Goal: Task Accomplishment & Management: Use online tool/utility

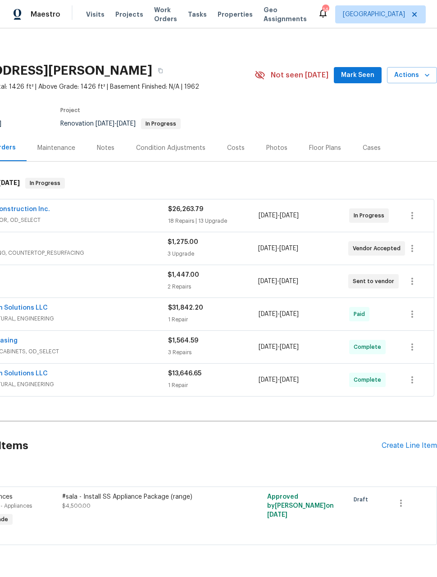
scroll to position [2, 72]
click at [417, 77] on span "Actions" at bounding box center [412, 75] width 36 height 11
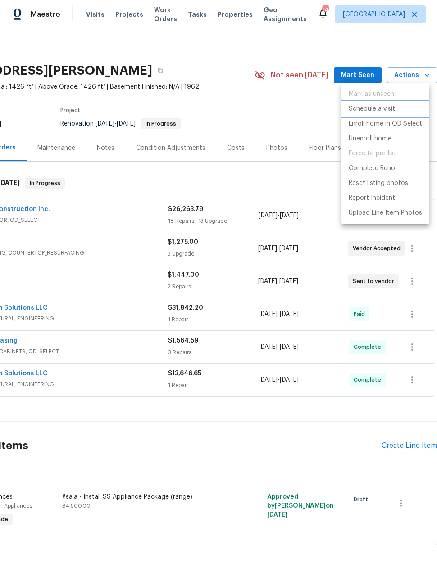
click at [377, 109] on p "Schedule a visit" at bounding box center [372, 109] width 46 height 9
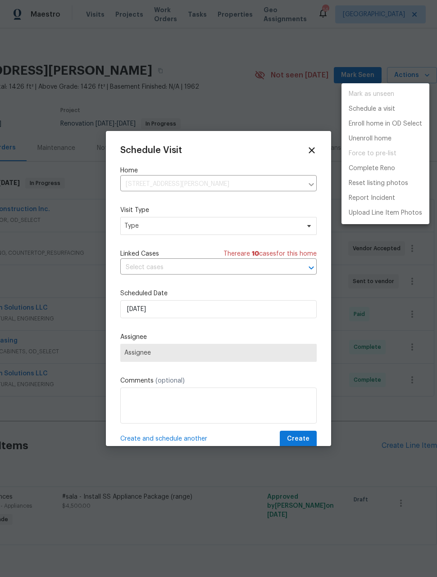
click at [236, 229] on div at bounding box center [218, 288] width 437 height 577
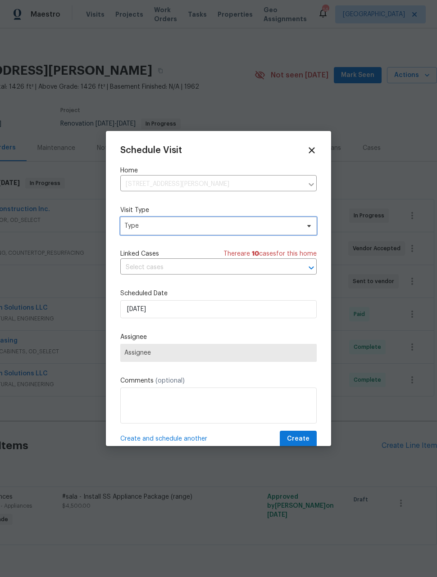
click at [277, 233] on span "Type" at bounding box center [218, 226] width 196 height 18
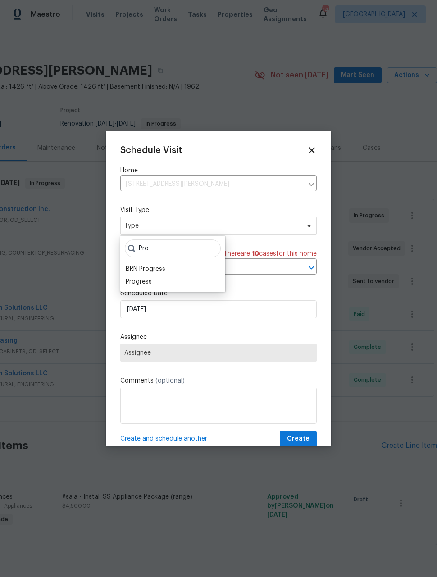
type input "Pro"
click at [150, 281] on div "Progress" at bounding box center [139, 281] width 26 height 9
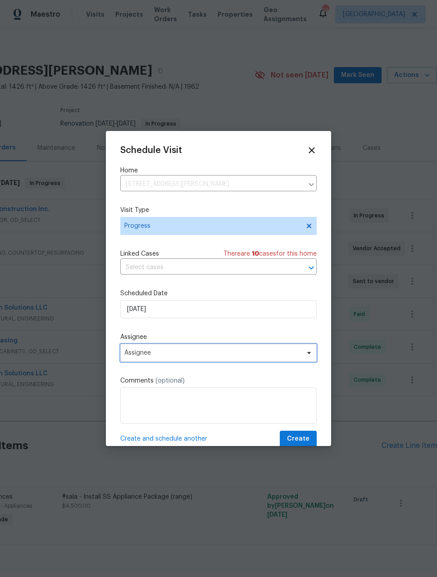
click at [177, 357] on span "Assignee" at bounding box center [212, 353] width 177 height 7
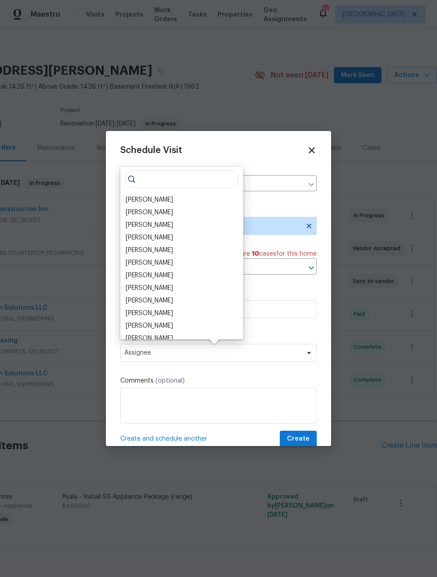
click at [157, 200] on div "[PERSON_NAME]" at bounding box center [149, 199] width 47 height 9
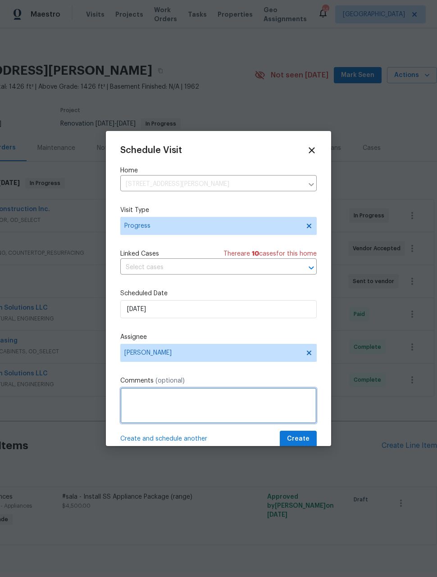
click at [201, 406] on textarea at bounding box center [218, 406] width 196 height 36
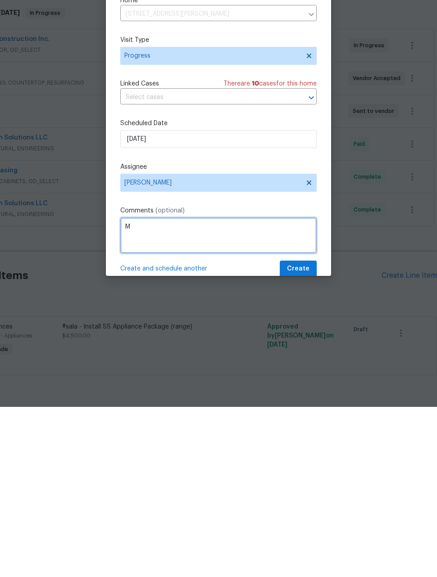
scroll to position [29, 0]
type textarea "Measure for appliances"
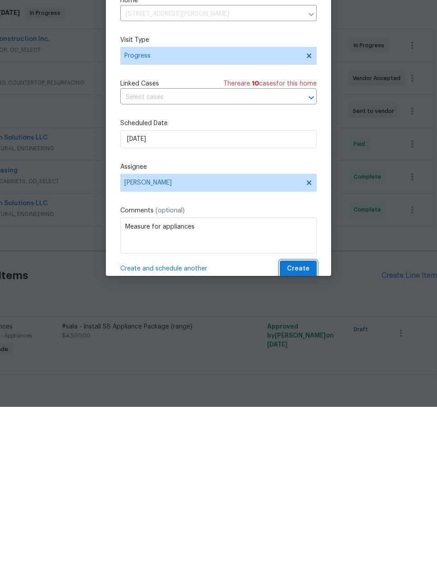
click at [309, 434] on span "Create" at bounding box center [298, 439] width 23 height 11
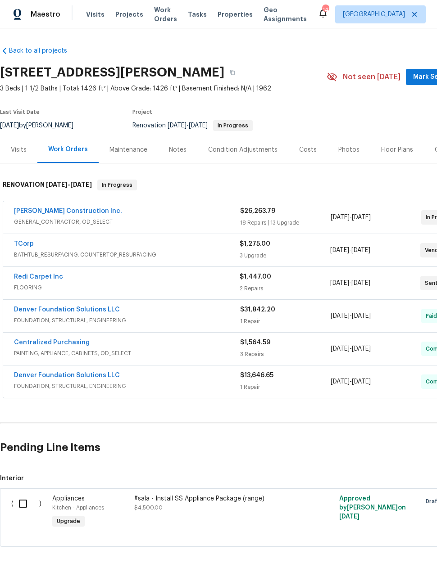
scroll to position [0, 0]
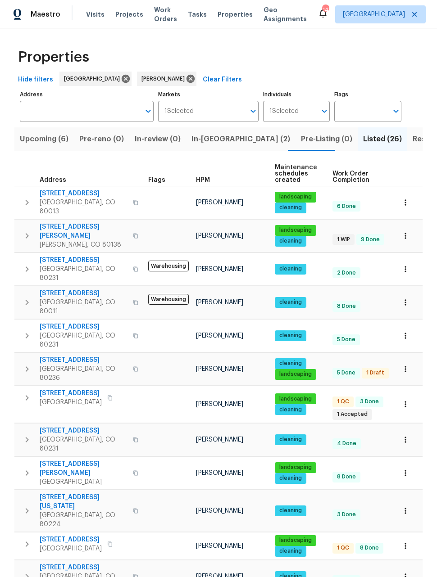
click at [36, 138] on span "Upcoming (6)" at bounding box center [44, 139] width 49 height 13
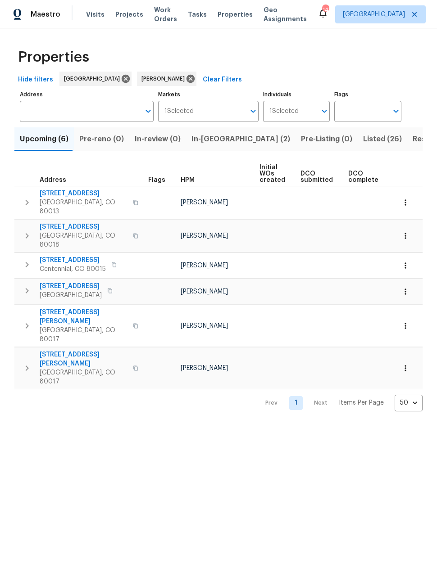
click at [406, 364] on icon "button" at bounding box center [405, 368] width 9 height 9
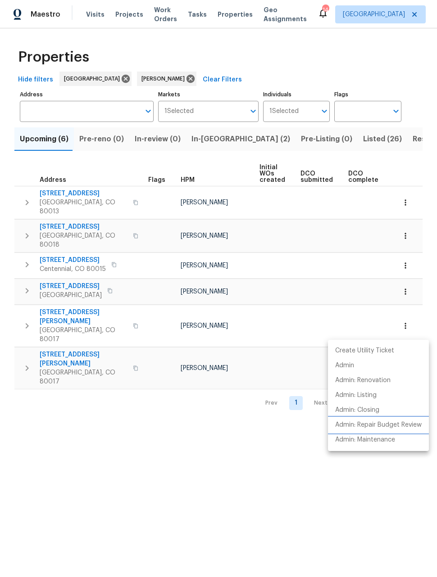
click at [403, 425] on p "Admin: Repair Budget Review" at bounding box center [378, 425] width 86 height 9
click at [406, 280] on div at bounding box center [218, 288] width 437 height 577
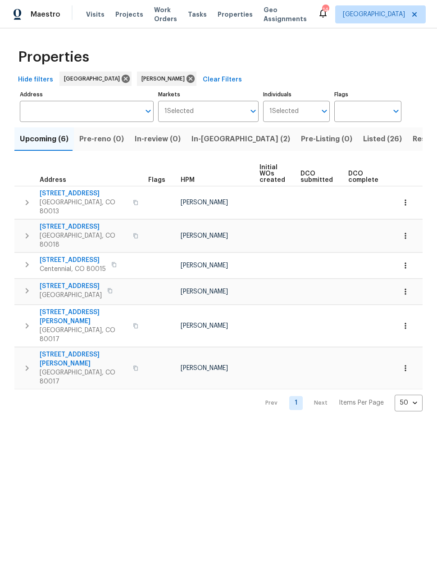
click at [408, 287] on icon "button" at bounding box center [405, 291] width 9 height 9
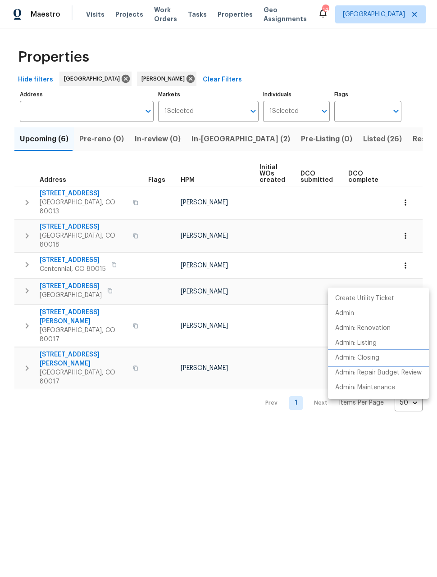
click at [362, 358] on p "Admin: Closing" at bounding box center [357, 358] width 44 height 9
click at [357, 440] on div at bounding box center [218, 288] width 437 height 577
